Goal: Transaction & Acquisition: Purchase product/service

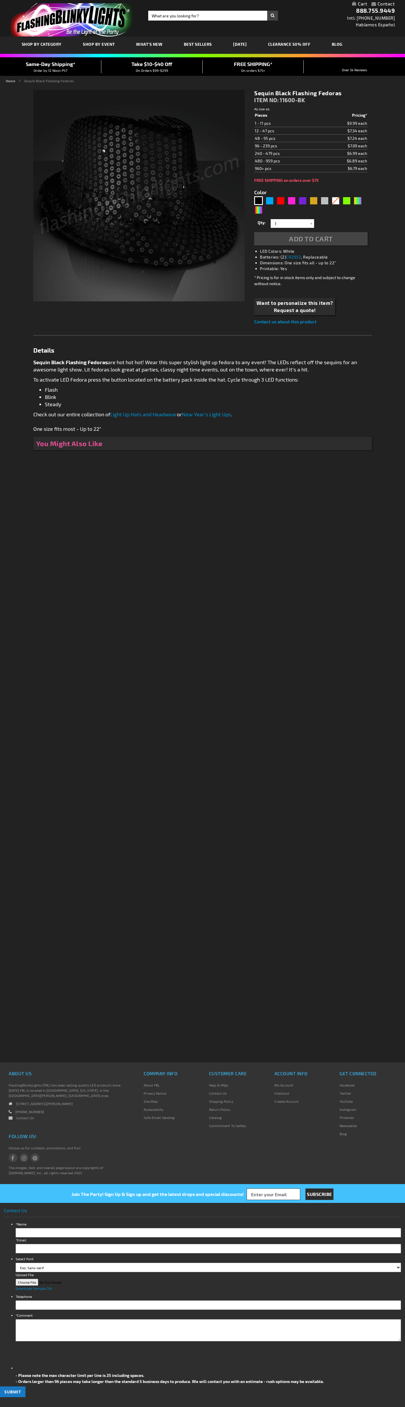
type input "5631"
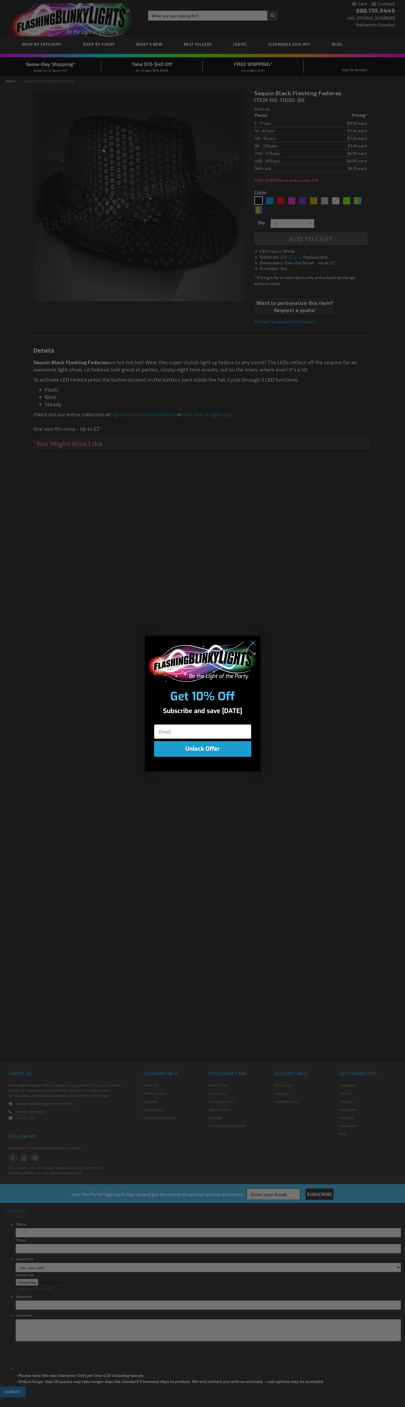
type input "5631"
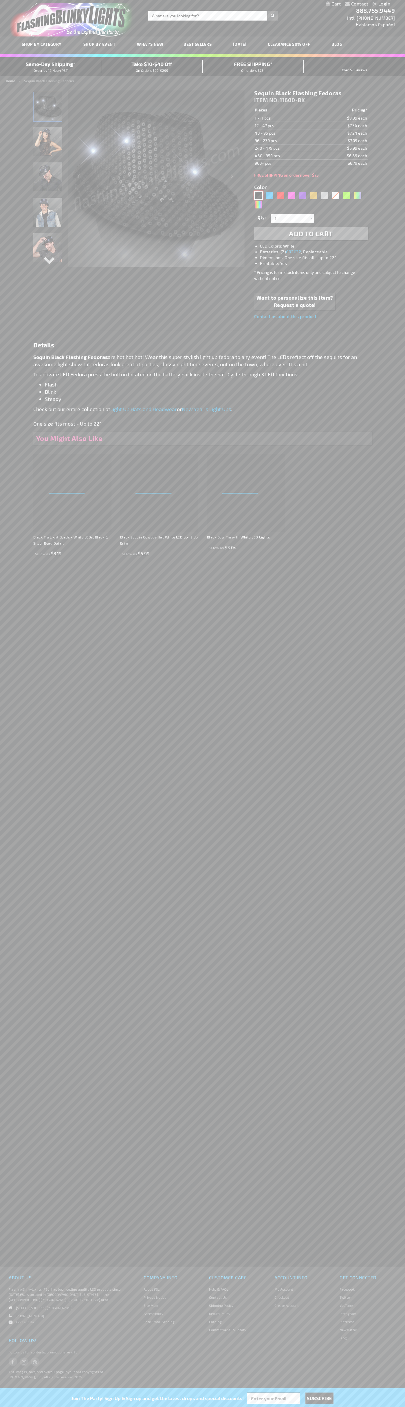
click at [258, 195] on div "Black" at bounding box center [258, 195] width 9 height 9
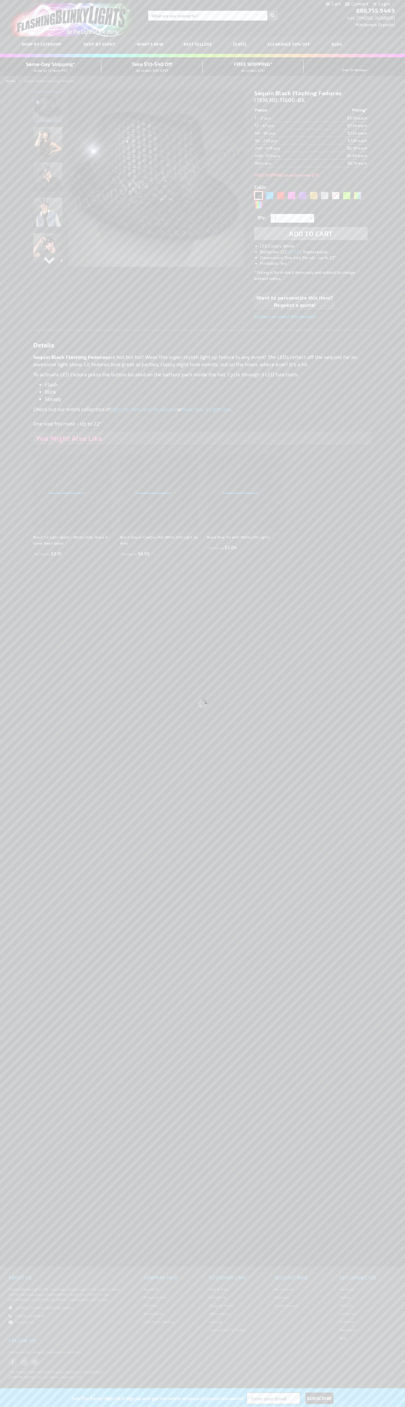
select select
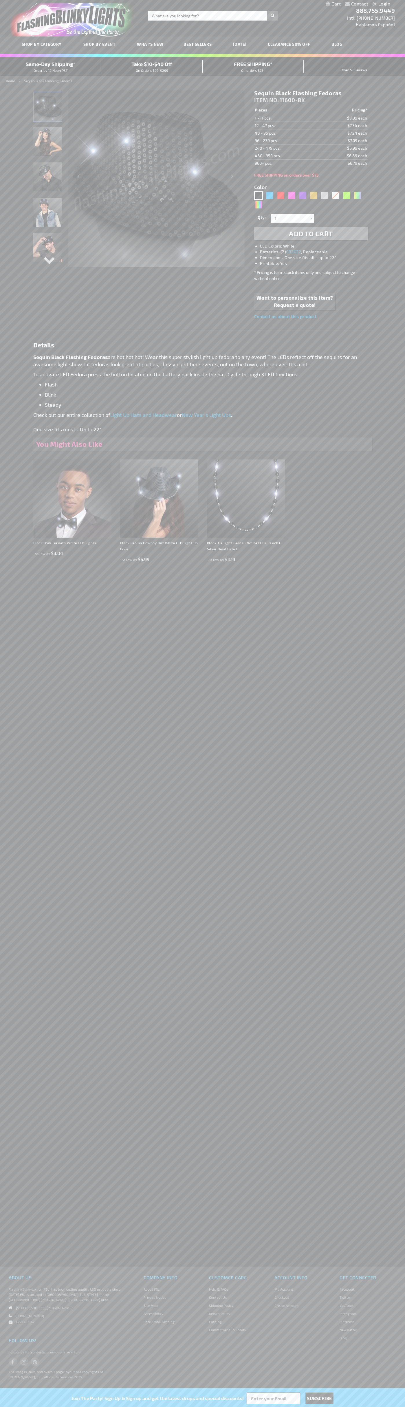
click at [311, 234] on span "Add to Cart" at bounding box center [311, 233] width 44 height 8
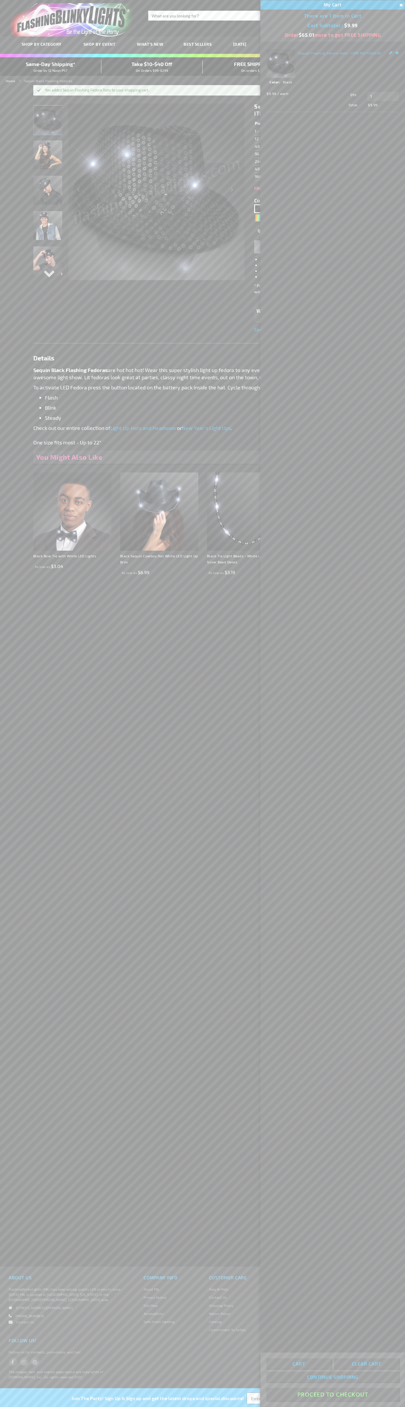
click at [333, 1394] on button "Proceed To Checkout" at bounding box center [332, 1394] width 133 height 13
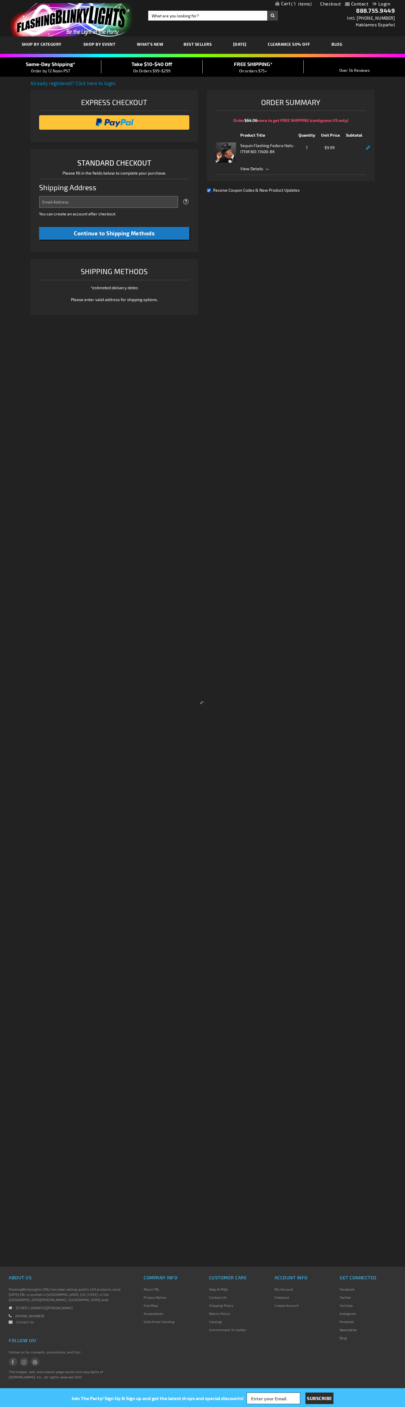
select select "US"
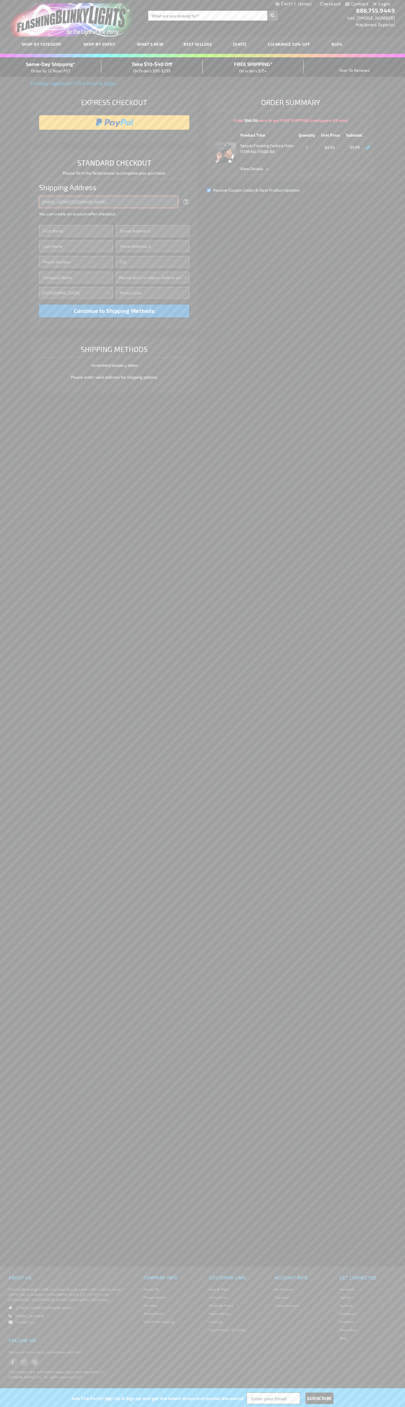
type input "johnsmith005@storebotmail.joonix.net"
type input "John"
type input "2332 Galiano Street"
type input "First floor"
type input "coral gables"
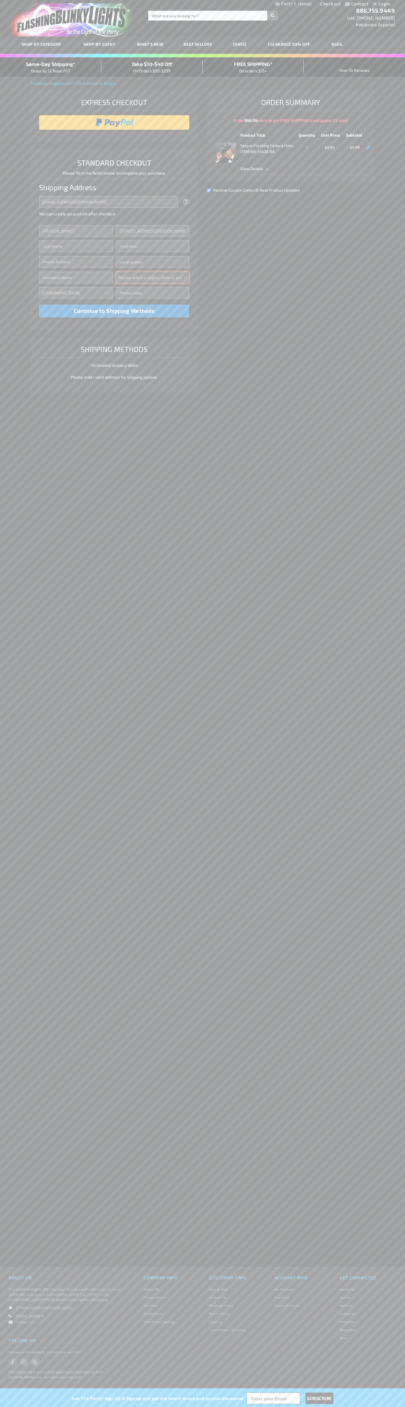
select select "18"
type input "33134"
type input "Smith"
type input "6502530000"
type input "John Smith"
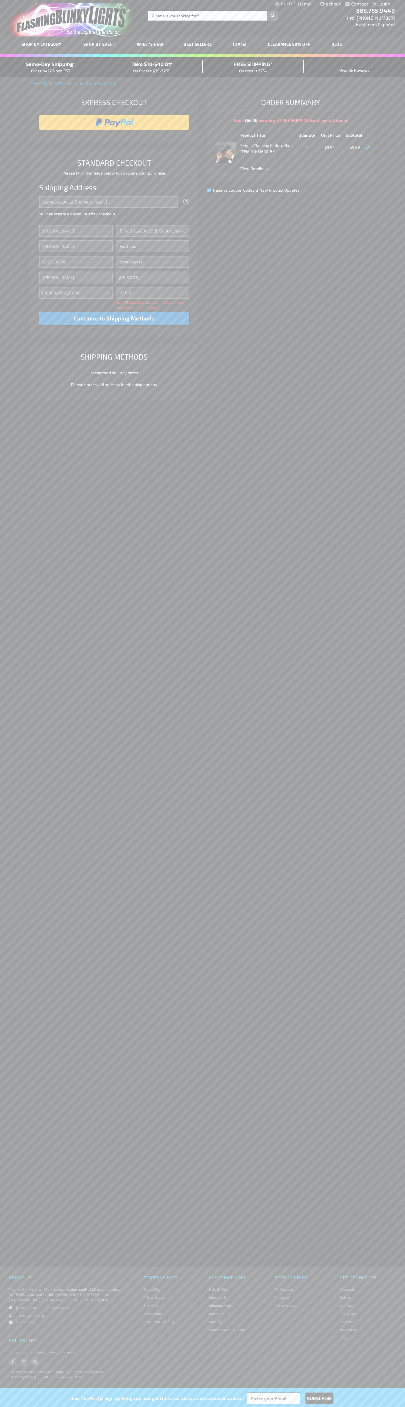
click at [51, 67] on div "Same-Day Shipping* Order by 12 Noon PST" at bounding box center [50, 67] width 101 height 14
click at [114, 122] on input "image" at bounding box center [114, 123] width 145 height 12
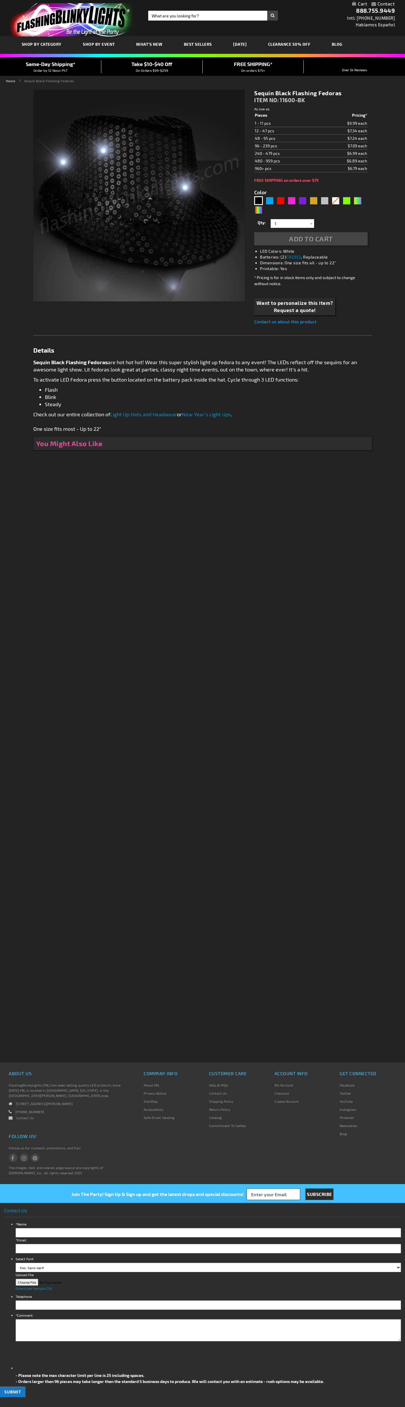
type input "5631"
